Goal: Information Seeking & Learning: Learn about a topic

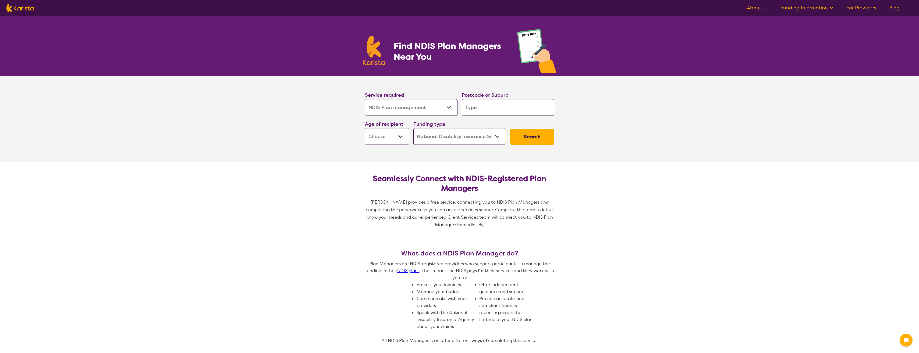
select select "NDIS Plan management"
select select "NDIS"
select select "NDIS Plan management"
select select "NDIS"
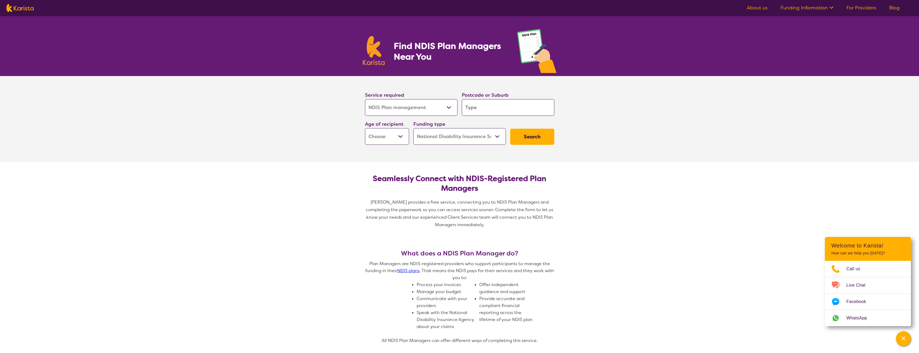
click at [512, 112] on input "search" at bounding box center [508, 107] width 92 height 17
type input "2"
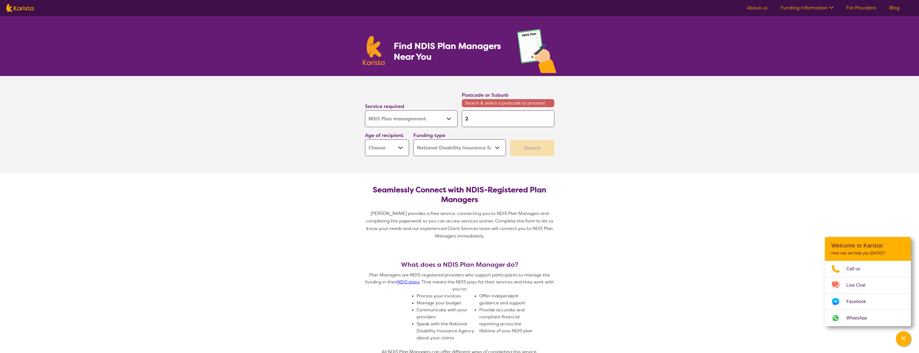
type input "21"
type input "211"
type input "2113"
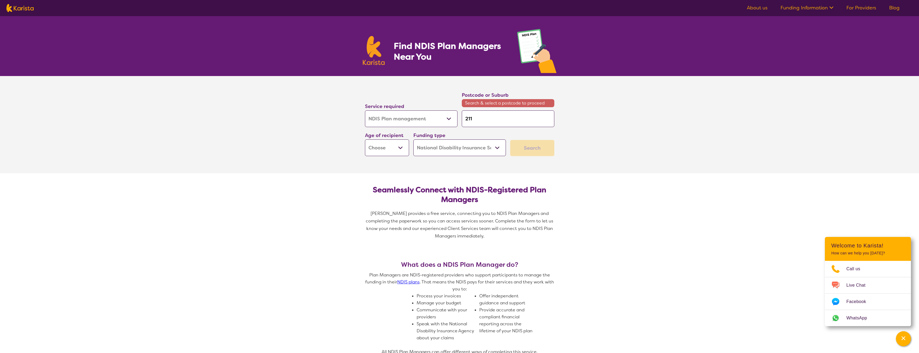
type input "2113"
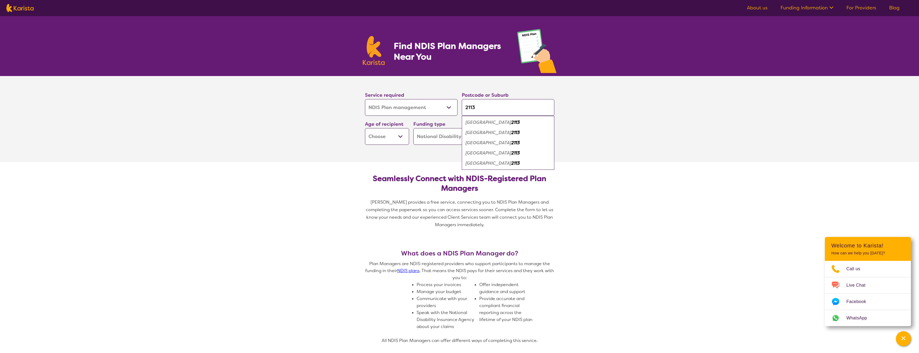
type input "2113"
click at [496, 143] on em "[GEOGRAPHIC_DATA]" at bounding box center [488, 143] width 46 height 6
click at [548, 139] on button "Search" at bounding box center [532, 137] width 44 height 16
click at [372, 133] on select "Early Childhood - 0 to 9 Child - 10 to 11 Adolescent - 12 to 17 Adult - 18 to 6…" at bounding box center [387, 136] width 44 height 17
select select "AD"
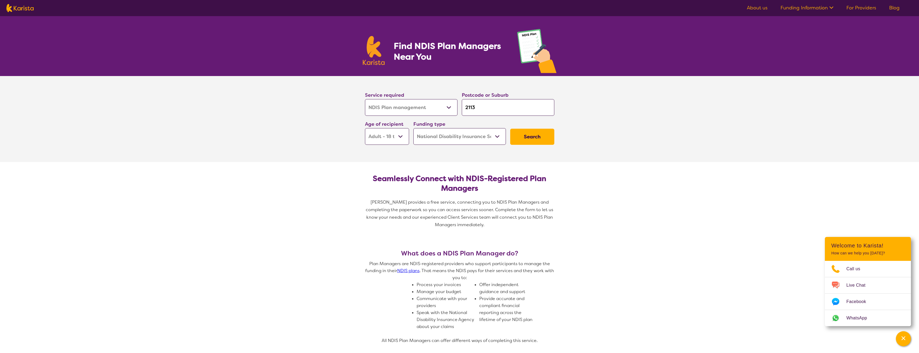
click at [365, 128] on select "Early Childhood - 0 to 9 Child - 10 to 11 Adolescent - 12 to 17 Adult - 18 to 6…" at bounding box center [387, 136] width 44 height 17
select select "AD"
click at [530, 141] on button "Search" at bounding box center [532, 137] width 44 height 16
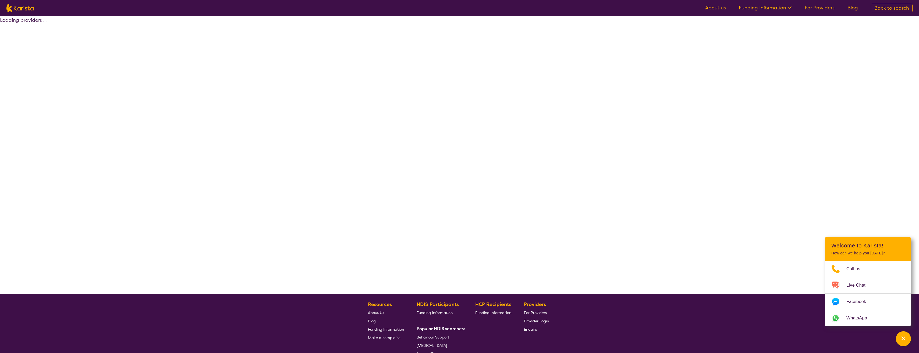
select select "by_score"
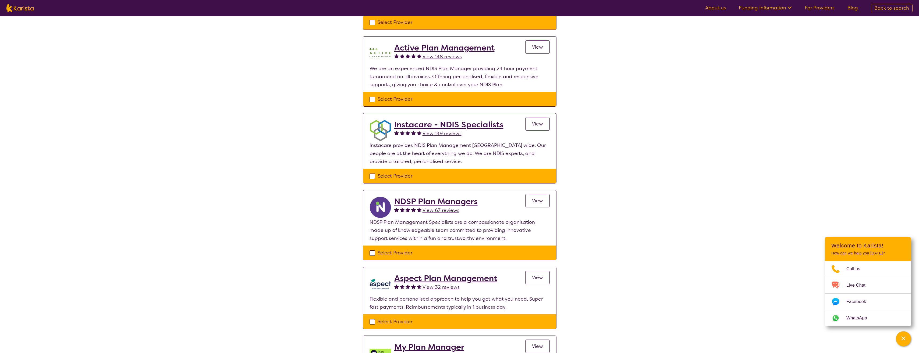
scroll to position [108, 0]
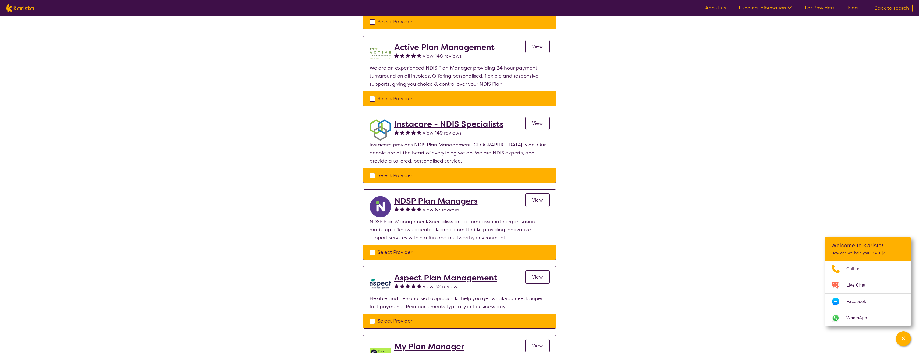
select select "NDIS Plan management"
select select "AD"
select select "NDIS"
select select "NDIS Plan management"
select select "AD"
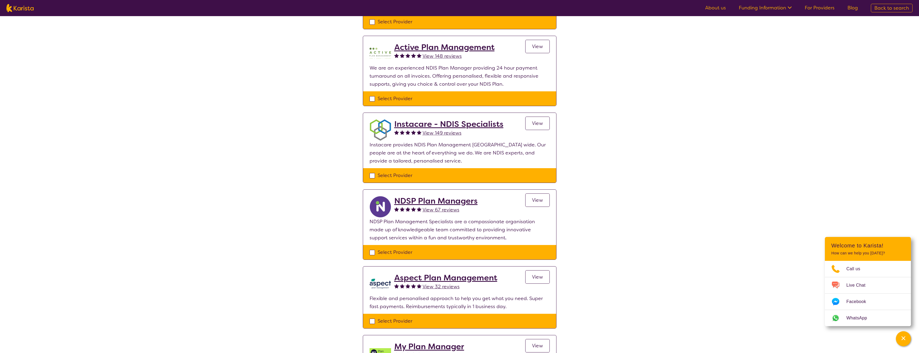
select select "NDIS"
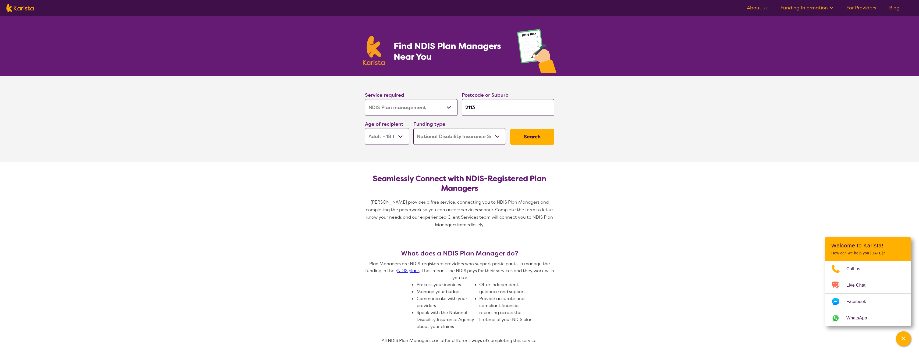
click at [512, 110] on input "2113" at bounding box center [508, 107] width 92 height 17
paste input "3148"
type input "3148"
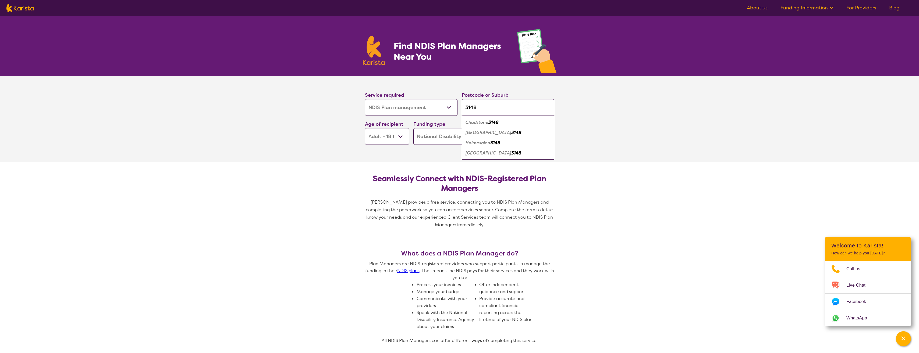
type input "3148"
click at [511, 124] on div "Chadstone 3148" at bounding box center [507, 122] width 87 height 10
click at [540, 142] on button "Search" at bounding box center [532, 137] width 44 height 16
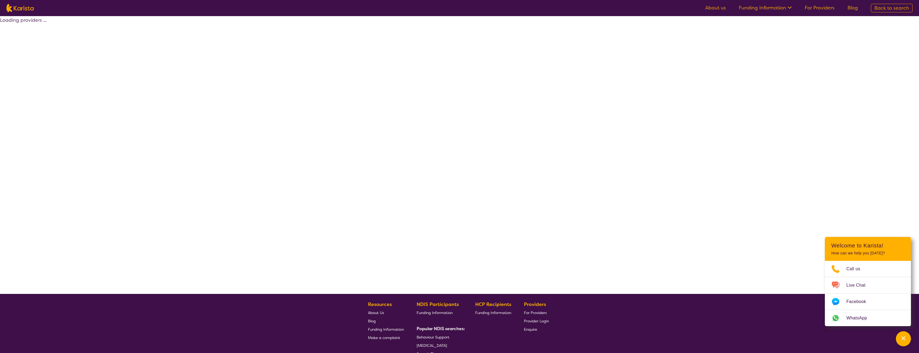
select select "by_score"
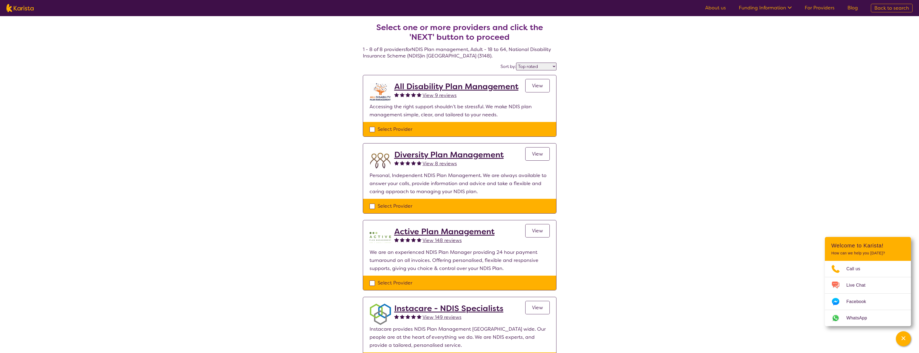
select select "NDIS Plan management"
select select "AD"
select select "NDIS"
select select "NDIS Plan management"
select select "AD"
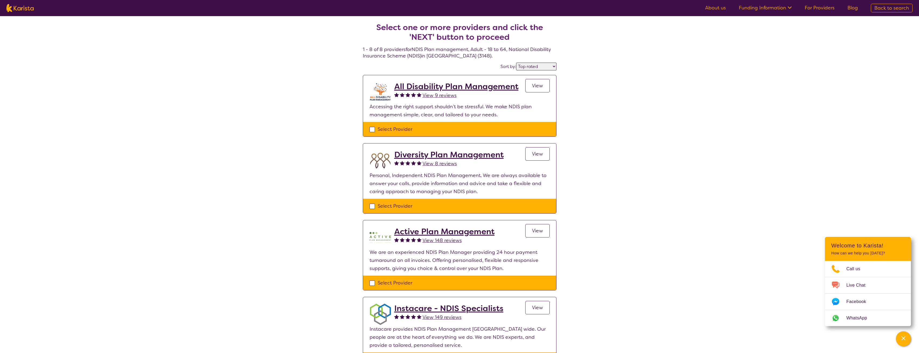
select select "NDIS"
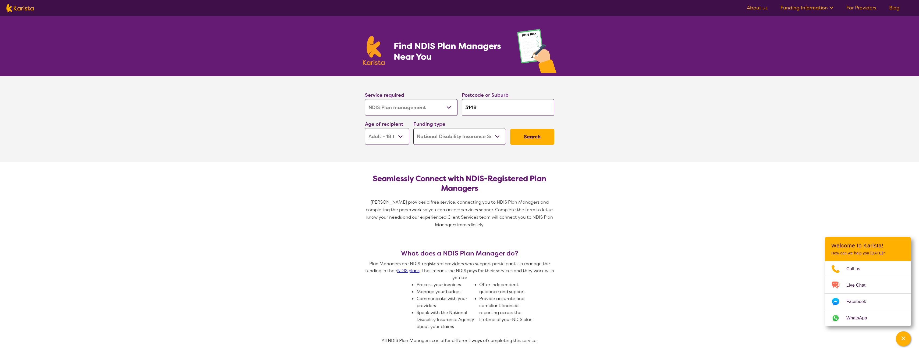
click at [395, 133] on select "Early Childhood - 0 to 9 Child - 10 to 11 Adolescent - 12 to 17 Adult - 18 to 6…" at bounding box center [387, 136] width 44 height 17
select select "CH"
click at [365, 128] on select "Early Childhood - 0 to 9 Child - 10 to 11 Adolescent - 12 to 17 Adult - 18 to 6…" at bounding box center [387, 136] width 44 height 17
select select "CH"
click at [536, 137] on button "Search" at bounding box center [532, 137] width 44 height 16
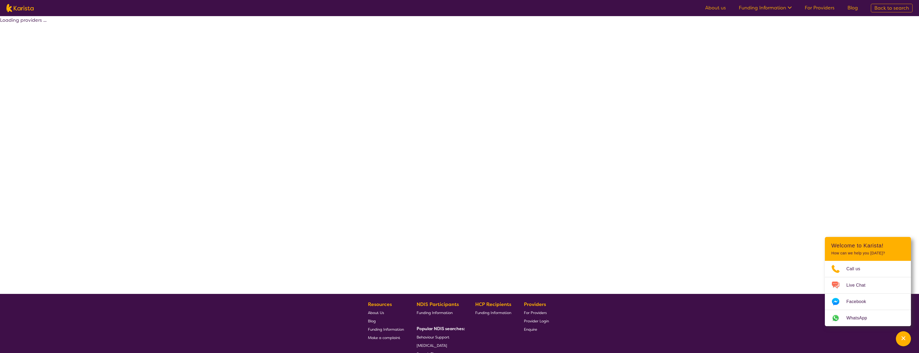
select select "by_score"
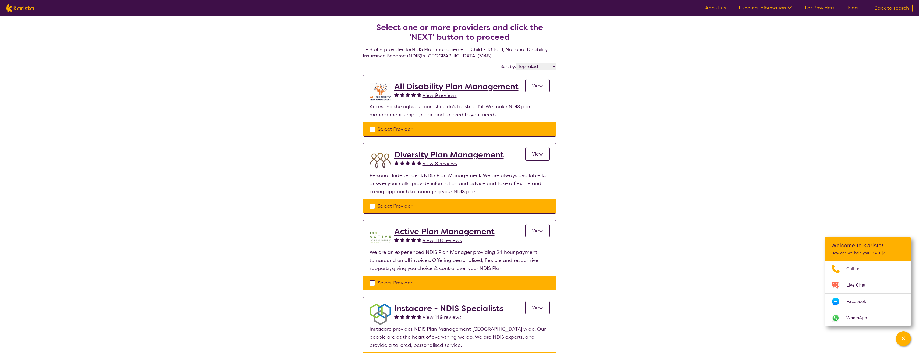
select select "NDIS Plan management"
select select "CH"
select select "NDIS"
select select "NDIS Plan management"
select select "CH"
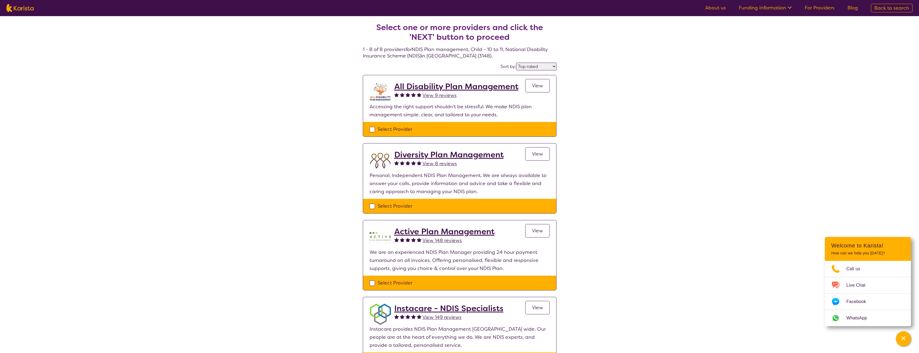
select select "NDIS"
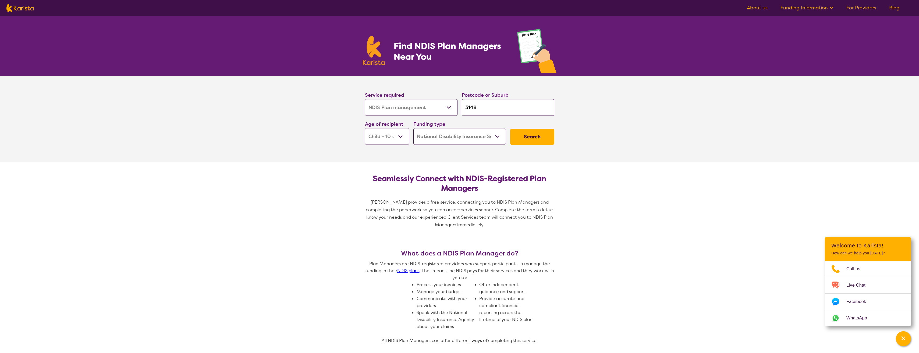
click at [474, 107] on input "3148" at bounding box center [508, 107] width 92 height 17
click at [458, 157] on section "Service required Allied Health Assistant Assessment ([MEDICAL_DATA] or [MEDICAL…" at bounding box center [459, 119] width 215 height 86
click at [487, 137] on select "Home Care Package (HCP) National Disability Insurance Scheme (NDIS) I don't know" at bounding box center [459, 136] width 92 height 17
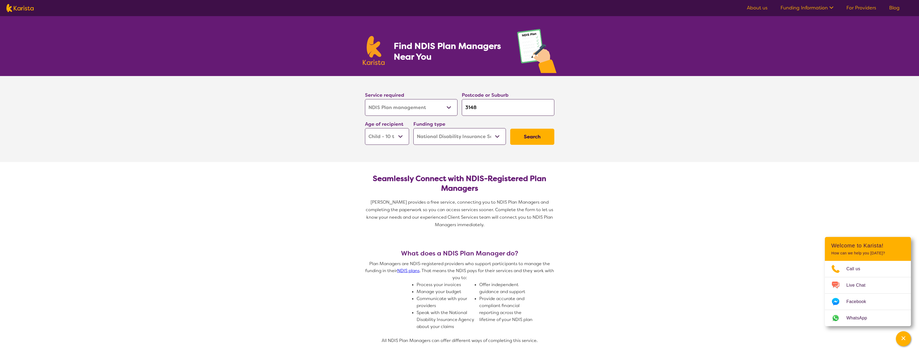
click at [487, 137] on select "Home Care Package (HCP) National Disability Insurance Scheme (NDIS) I don't know" at bounding box center [459, 136] width 92 height 17
click at [396, 134] on select "Early Childhood - 0 to 9 Child - 10 to 11 Adolescent - 12 to 17 Adult - 18 to 6…" at bounding box center [387, 136] width 44 height 17
select select "AS"
click at [365, 128] on select "Early Childhood - 0 to 9 Child - 10 to 11 Adolescent - 12 to 17 Adult - 18 to 6…" at bounding box center [387, 136] width 44 height 17
select select "AS"
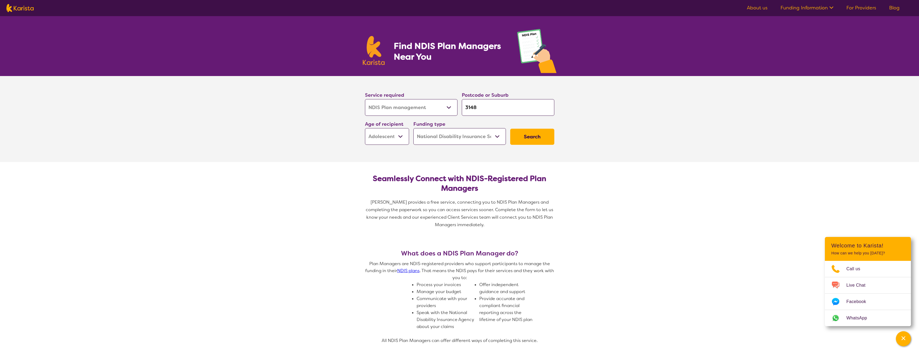
click at [542, 143] on button "Search" at bounding box center [532, 137] width 44 height 16
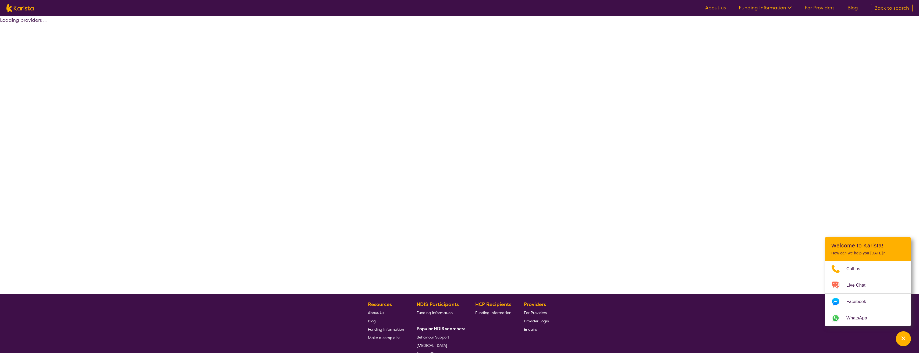
select select "by_score"
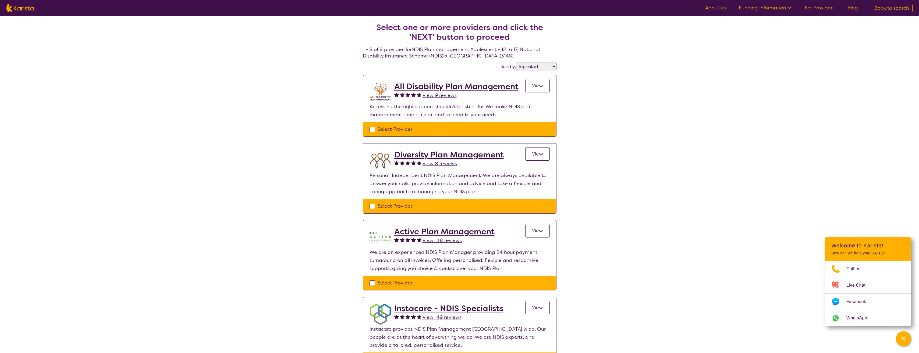
select select "NDIS Plan management"
select select "AS"
select select "NDIS"
select select "NDIS Plan management"
select select "AS"
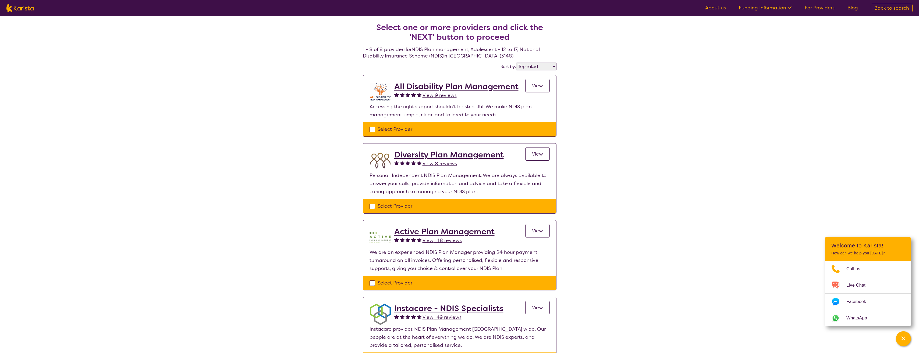
select select "NDIS"
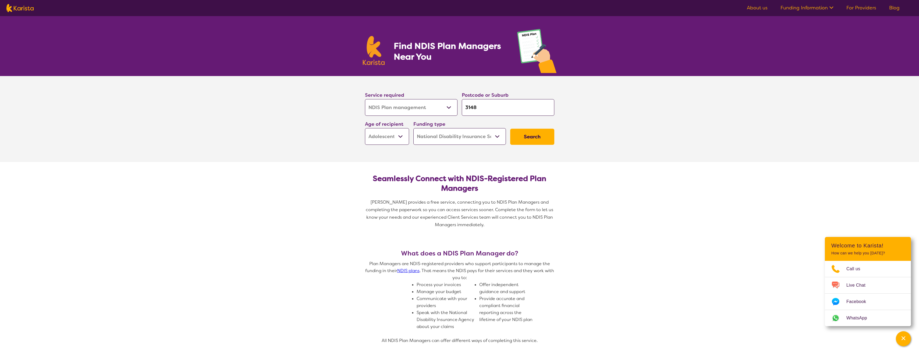
click at [432, 109] on select "Allied Health Assistant Assessment ([MEDICAL_DATA] or [MEDICAL_DATA]) Behaviour…" at bounding box center [411, 107] width 92 height 17
select select "NDIS Support Coordination"
click at [365, 99] on select "Allied Health Assistant Assessment ([MEDICAL_DATA] or [MEDICAL_DATA]) Behaviour…" at bounding box center [411, 107] width 92 height 17
select select "NDIS Support Coordination"
click at [478, 105] on input "3148" at bounding box center [508, 107] width 92 height 17
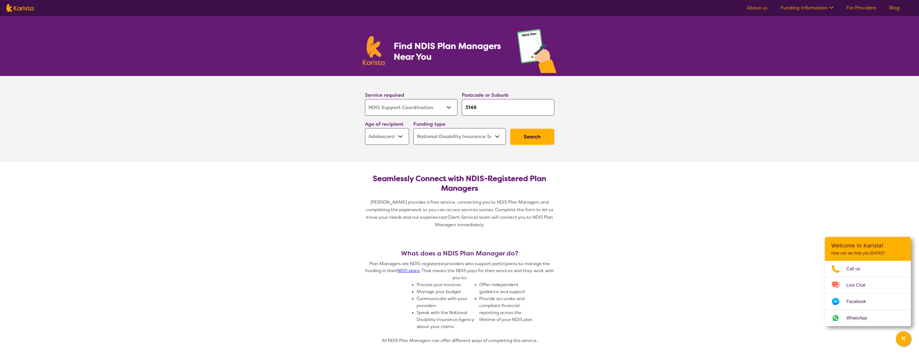
click at [478, 105] on input "3148" at bounding box center [508, 107] width 92 height 17
click at [532, 136] on button "Search" at bounding box center [532, 137] width 44 height 16
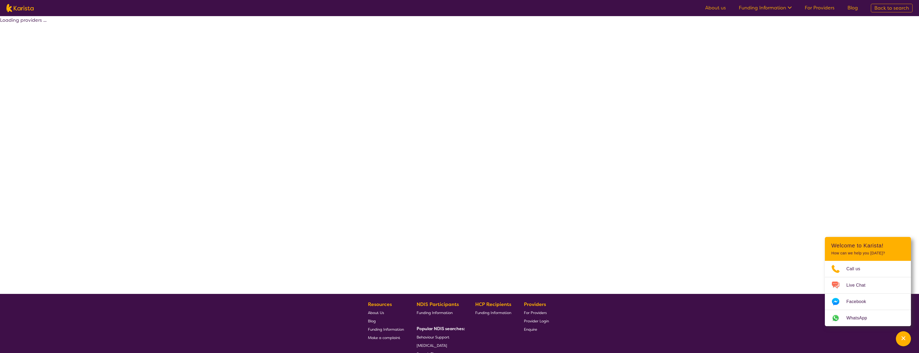
select select "by_score"
